Goal: Navigation & Orientation: Find specific page/section

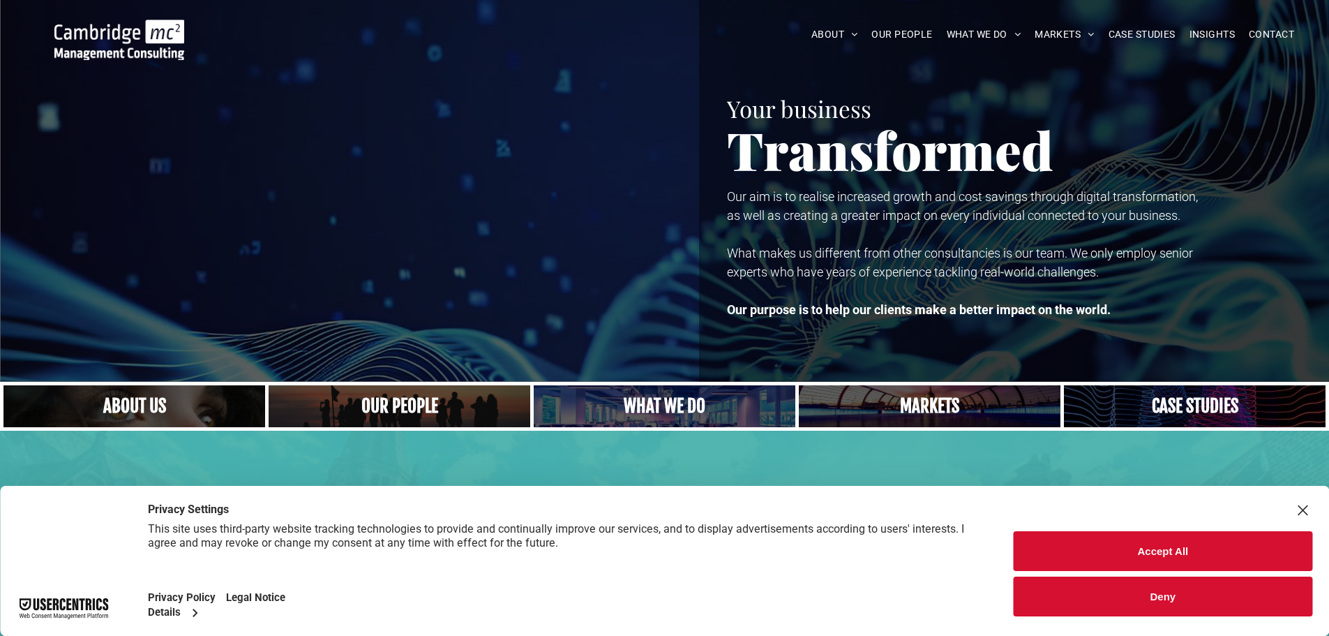
click at [1133, 537] on button "Accept All" at bounding box center [1163, 551] width 299 height 40
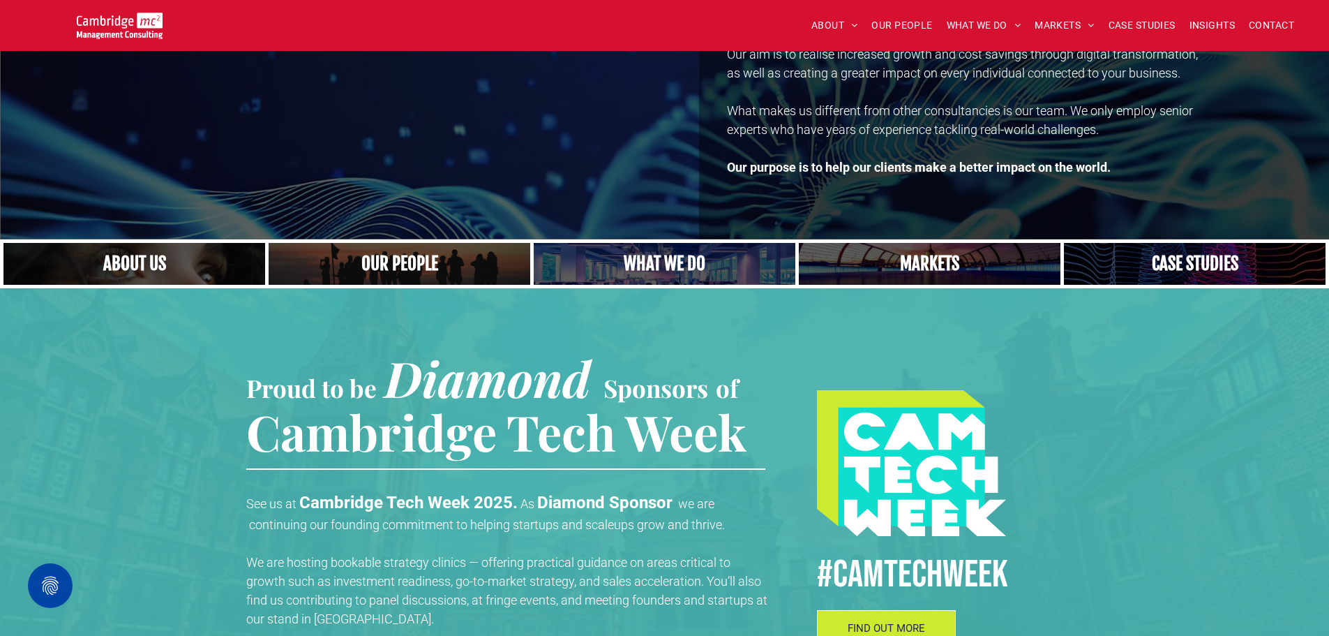
scroll to position [130, 0]
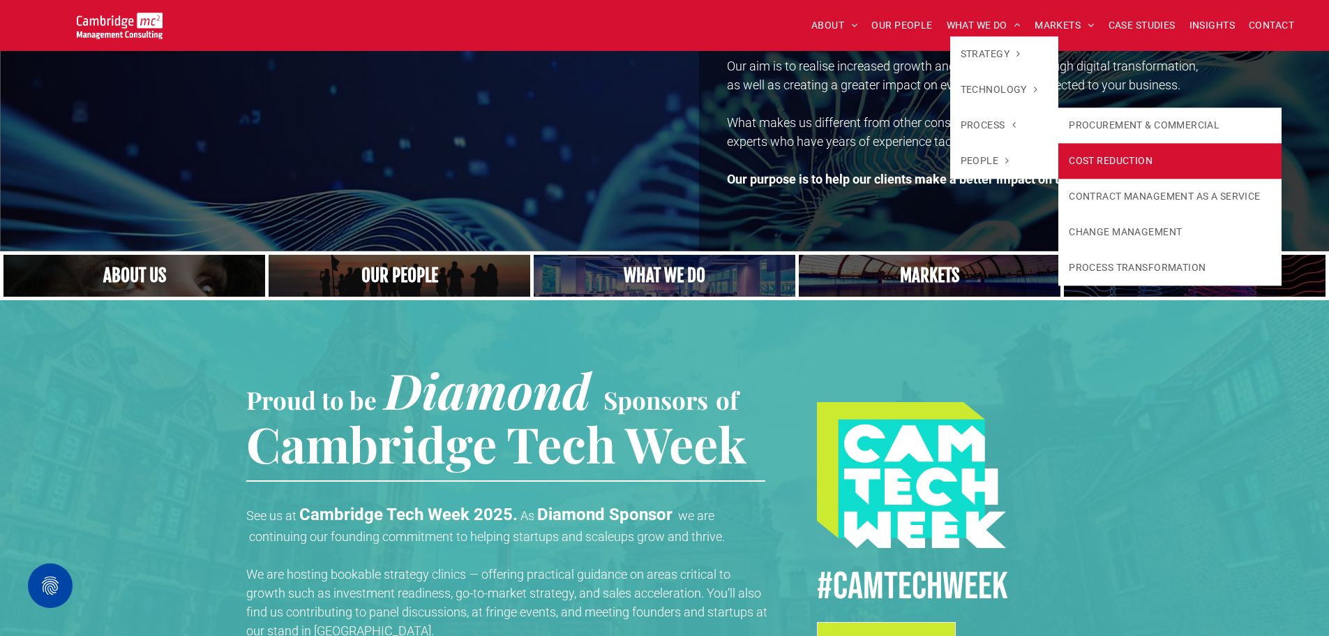
click at [1147, 166] on link "COST REDUCTION" at bounding box center [1169, 161] width 223 height 36
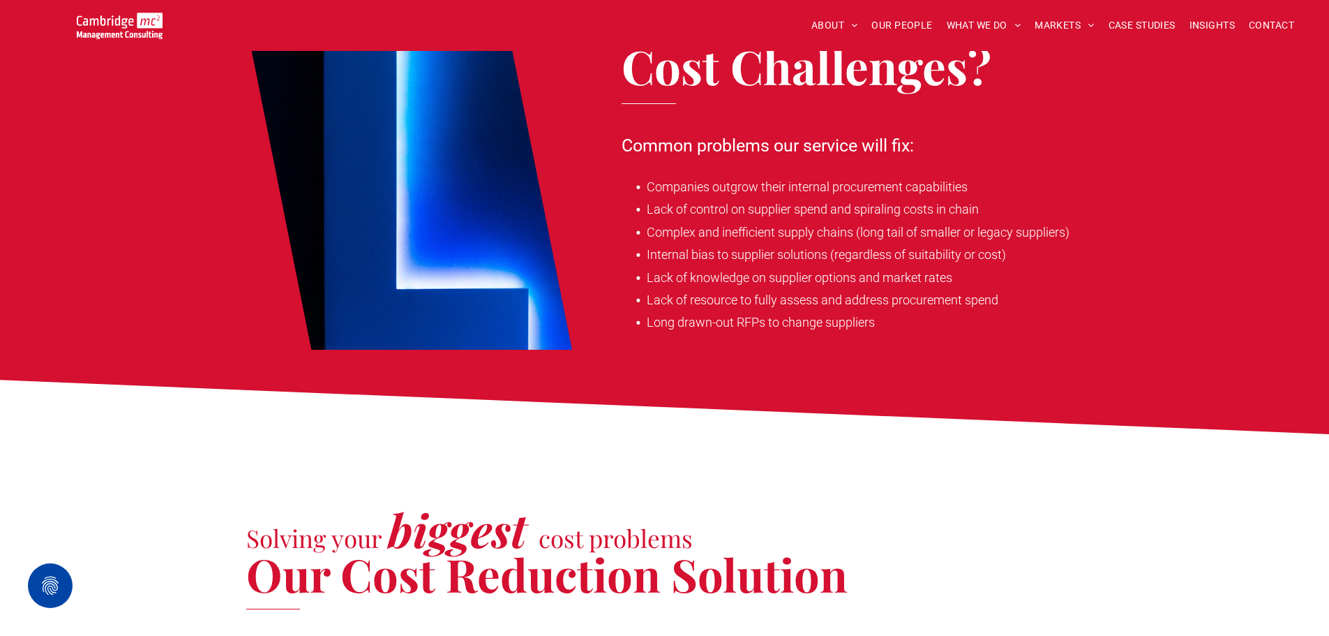
scroll to position [488, 0]
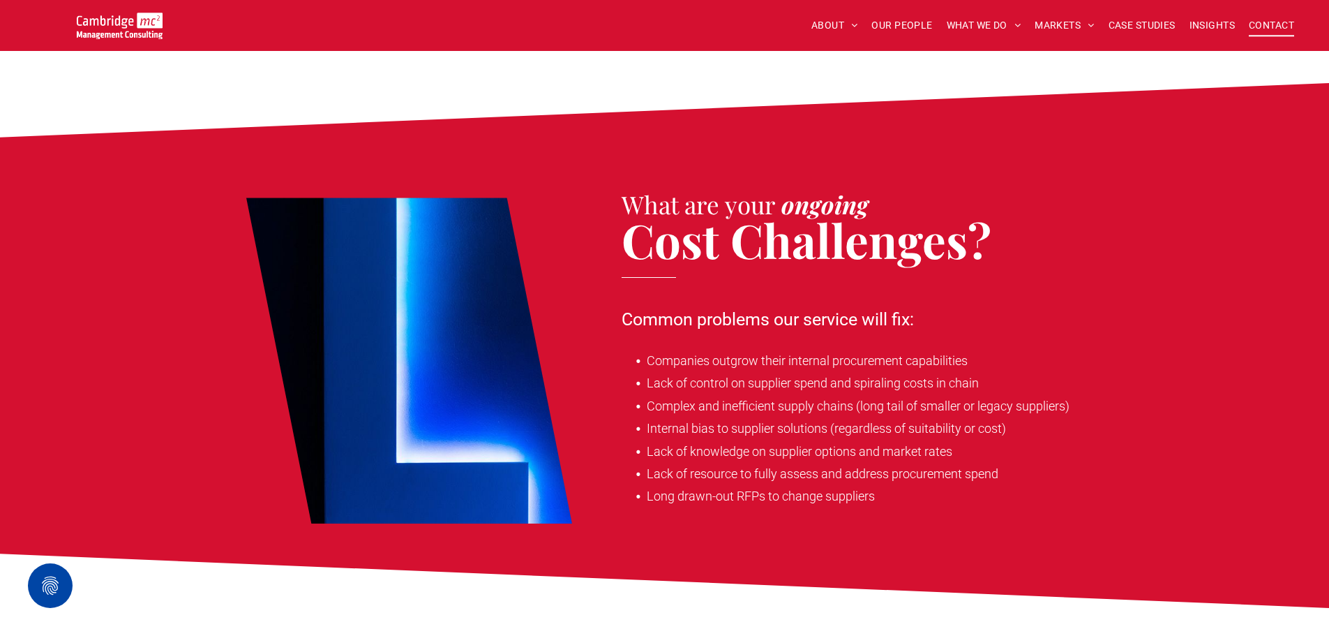
click at [1271, 22] on span "CONTACT" at bounding box center [1271, 26] width 45 height 22
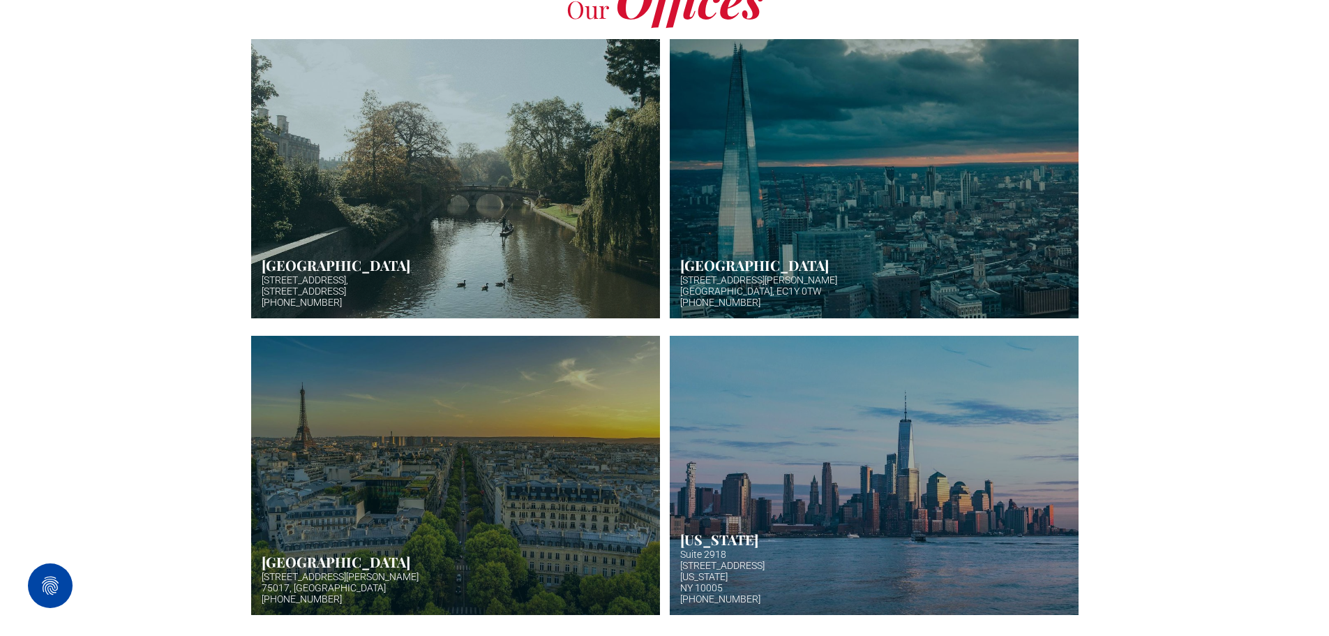
scroll to position [209, 0]
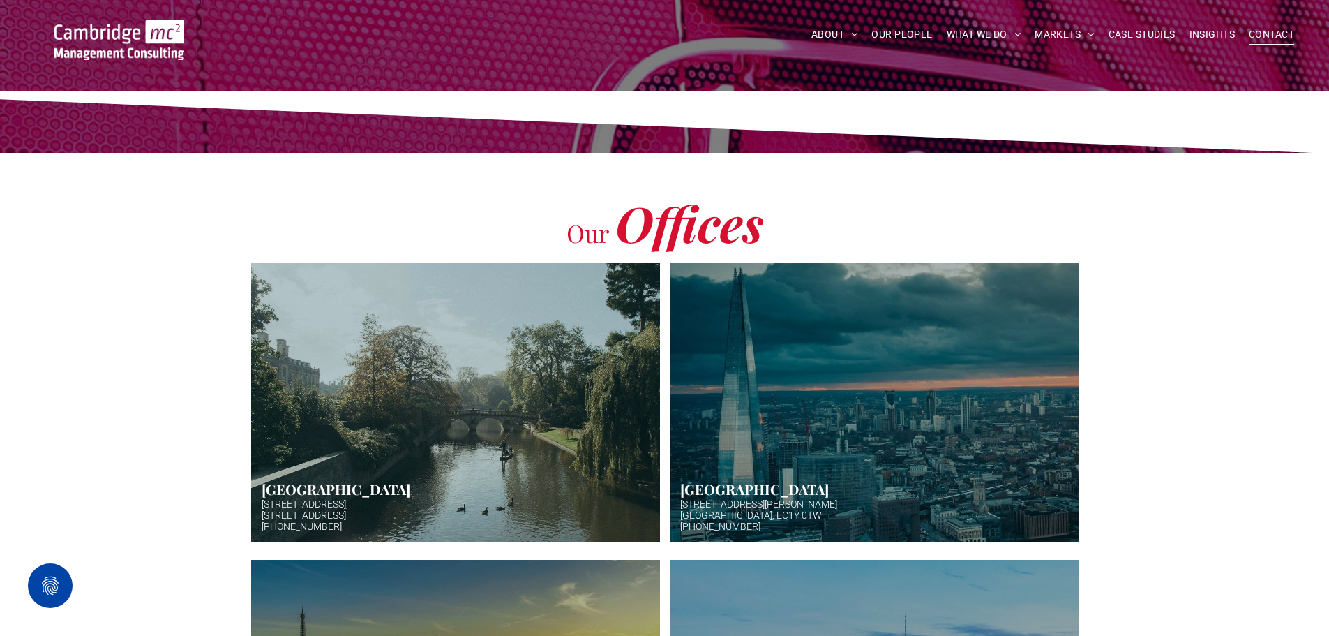
click at [903, 24] on span "OUR PEOPLE" at bounding box center [901, 35] width 61 height 22
